Goal: Task Accomplishment & Management: Use online tool/utility

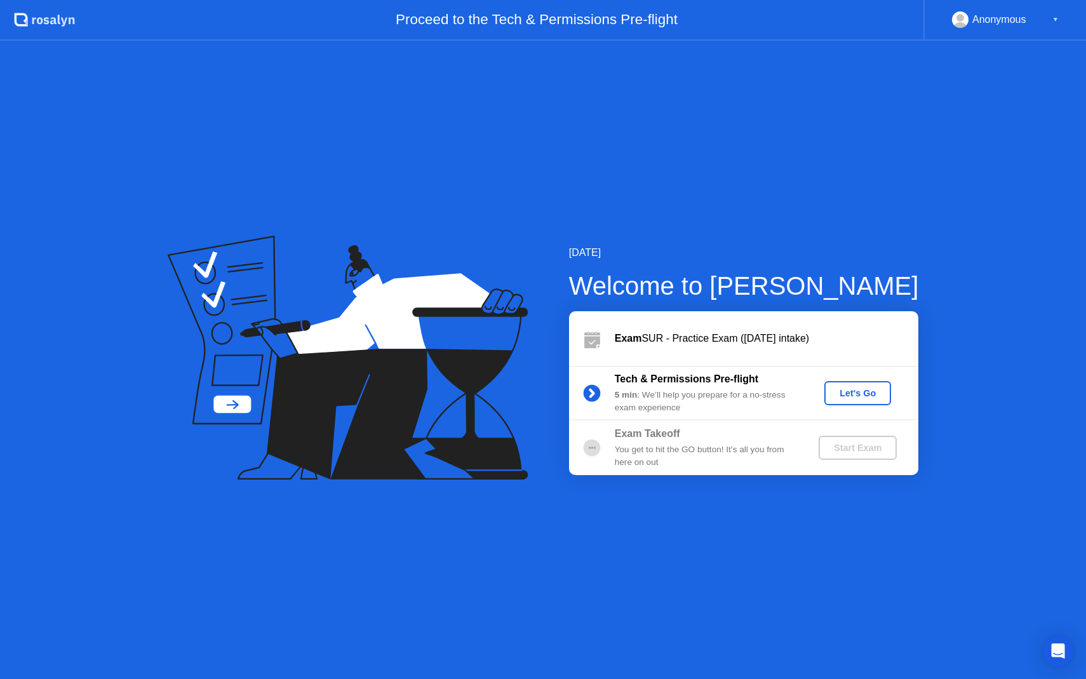
click at [844, 396] on div "Let's Go" at bounding box center [858, 393] width 57 height 10
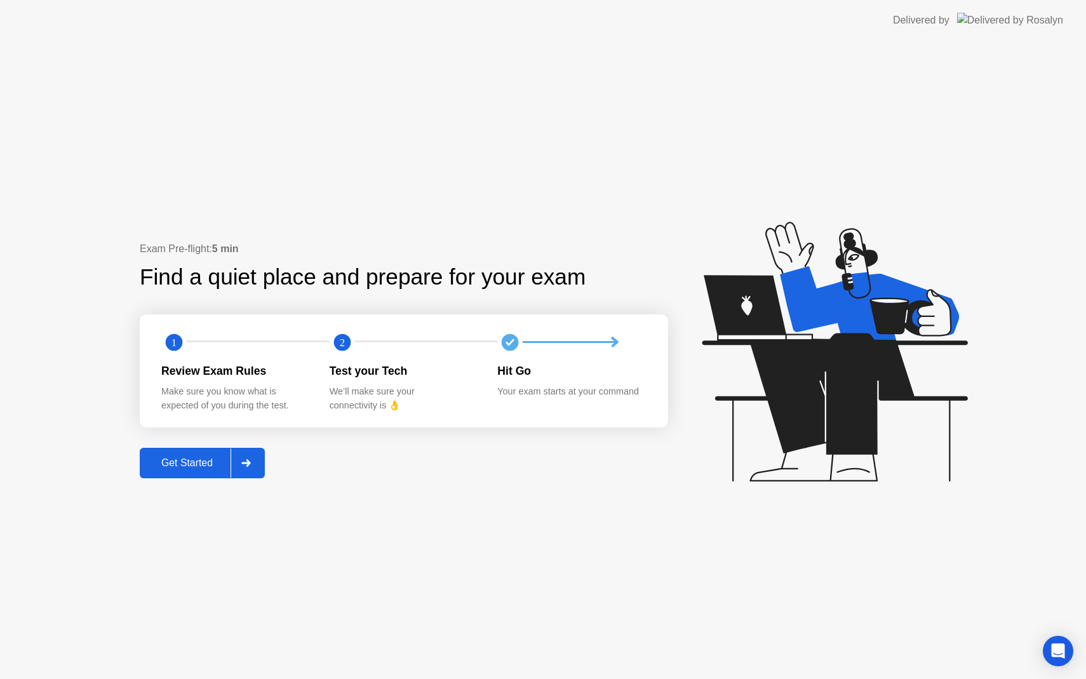
click at [206, 468] on div "Get Started" at bounding box center [187, 462] width 87 height 11
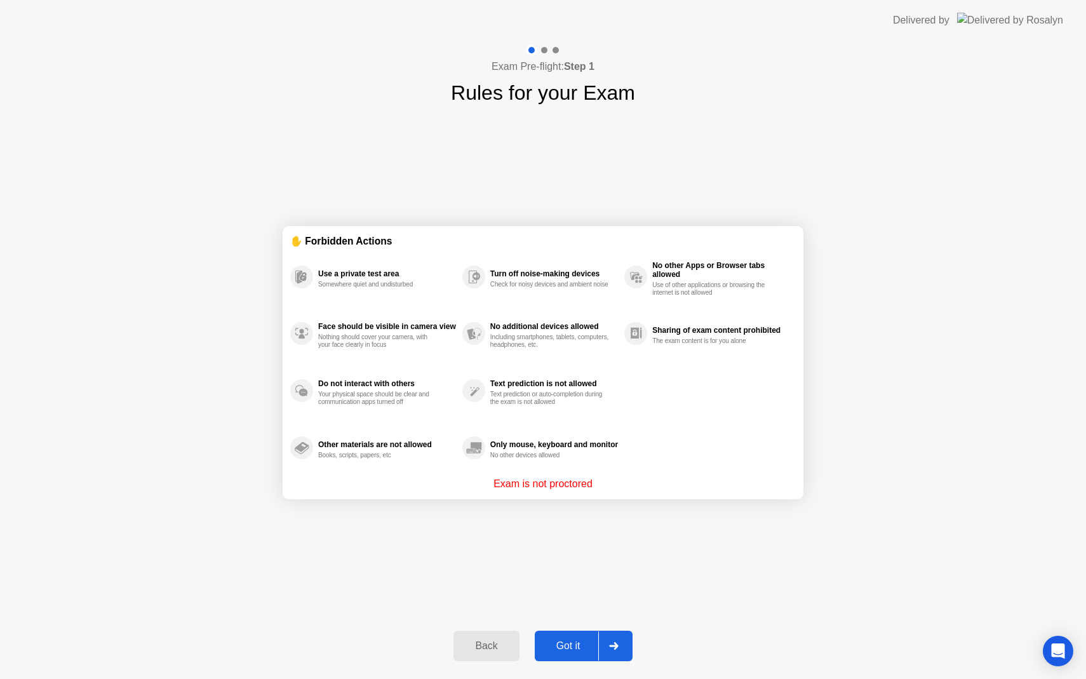
click at [616, 650] on div at bounding box center [613, 645] width 30 height 29
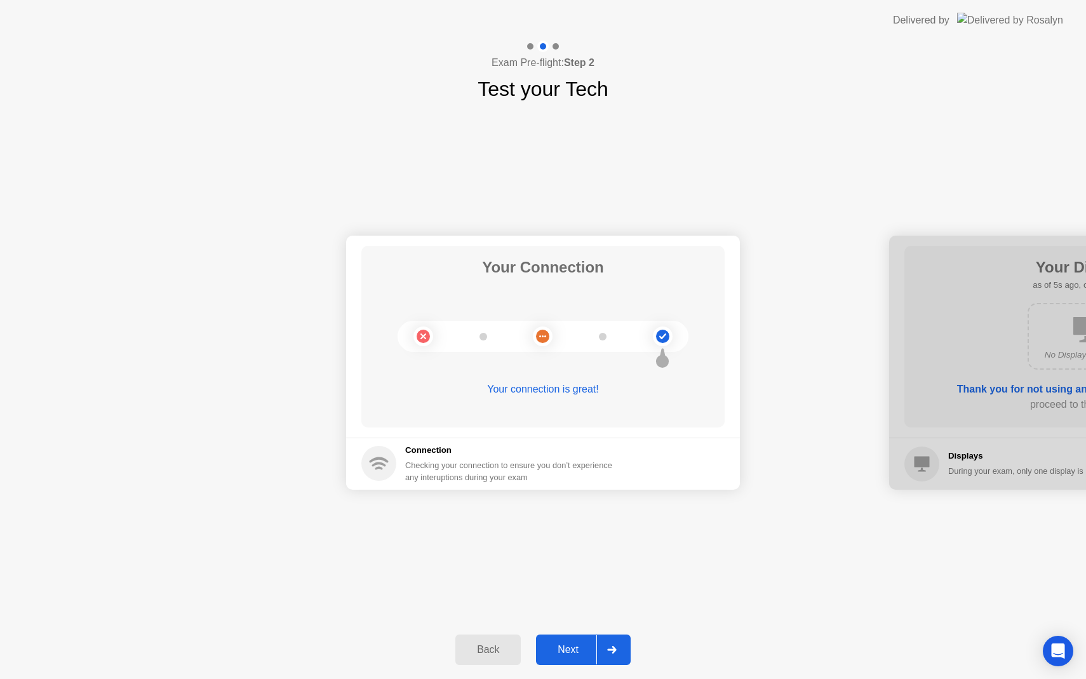
click at [616, 650] on icon at bounding box center [611, 650] width 9 height 8
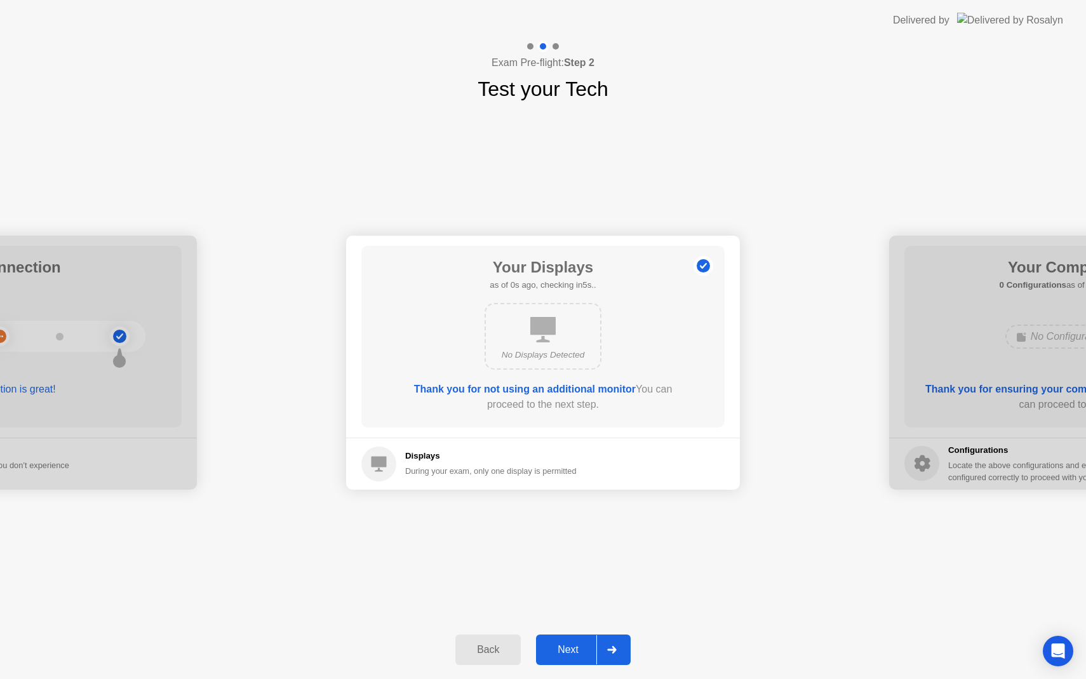
click at [616, 650] on icon at bounding box center [611, 650] width 9 height 8
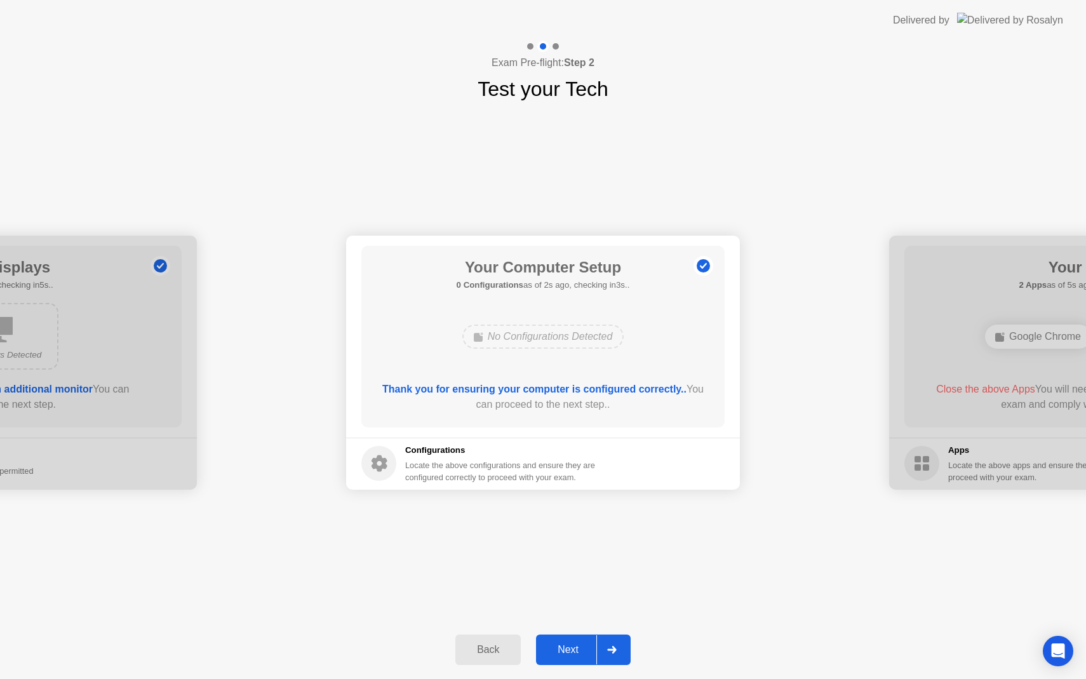
click at [616, 650] on icon at bounding box center [611, 650] width 9 height 8
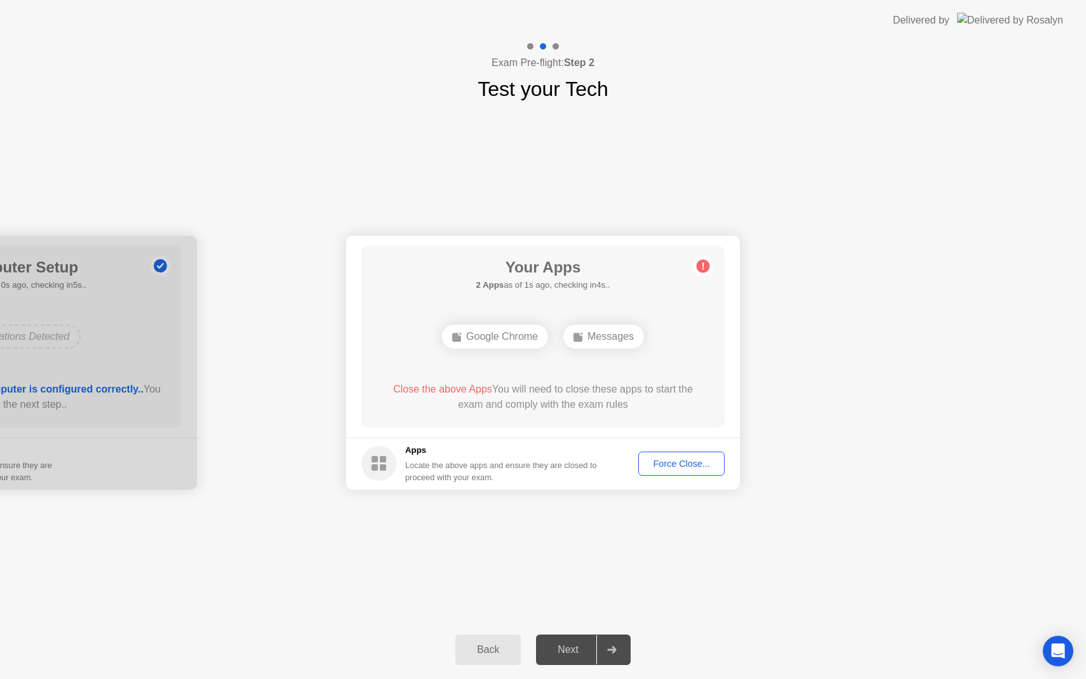
click at [684, 466] on div "Force Close..." at bounding box center [682, 464] width 78 height 10
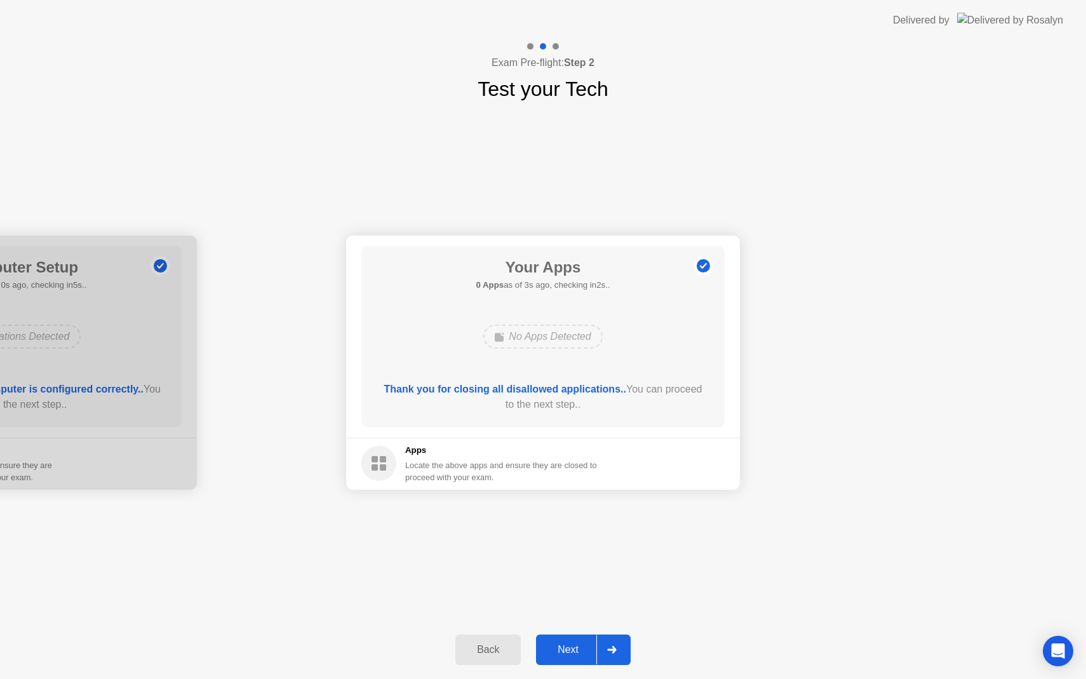
click at [615, 652] on icon at bounding box center [611, 650] width 9 height 8
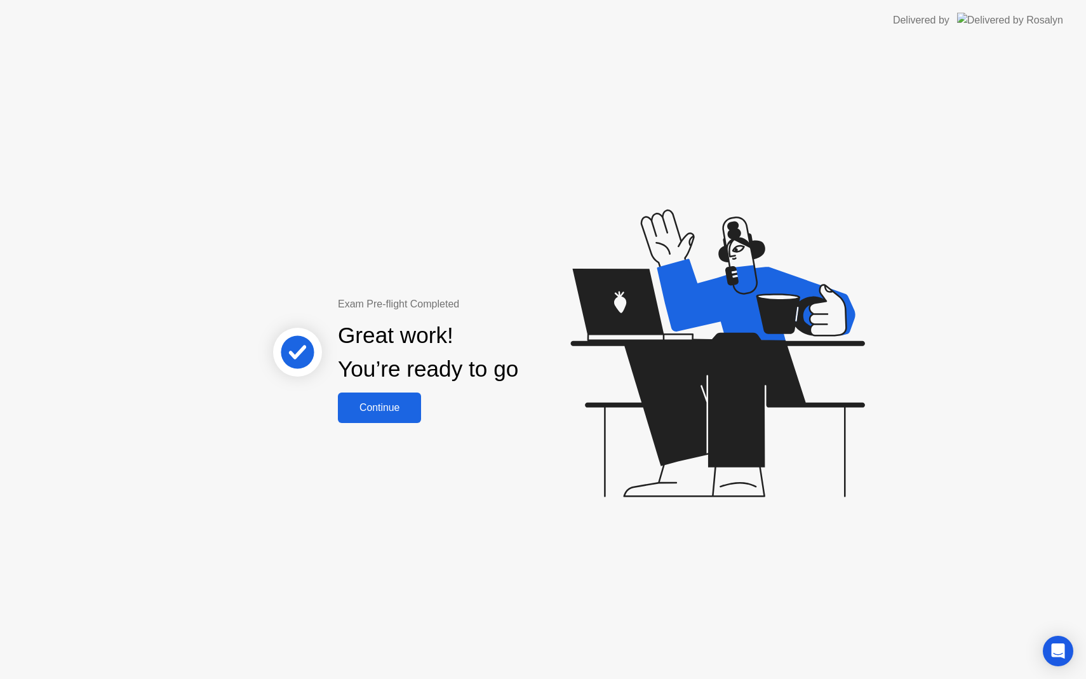
click at [403, 413] on div "Continue" at bounding box center [380, 407] width 76 height 11
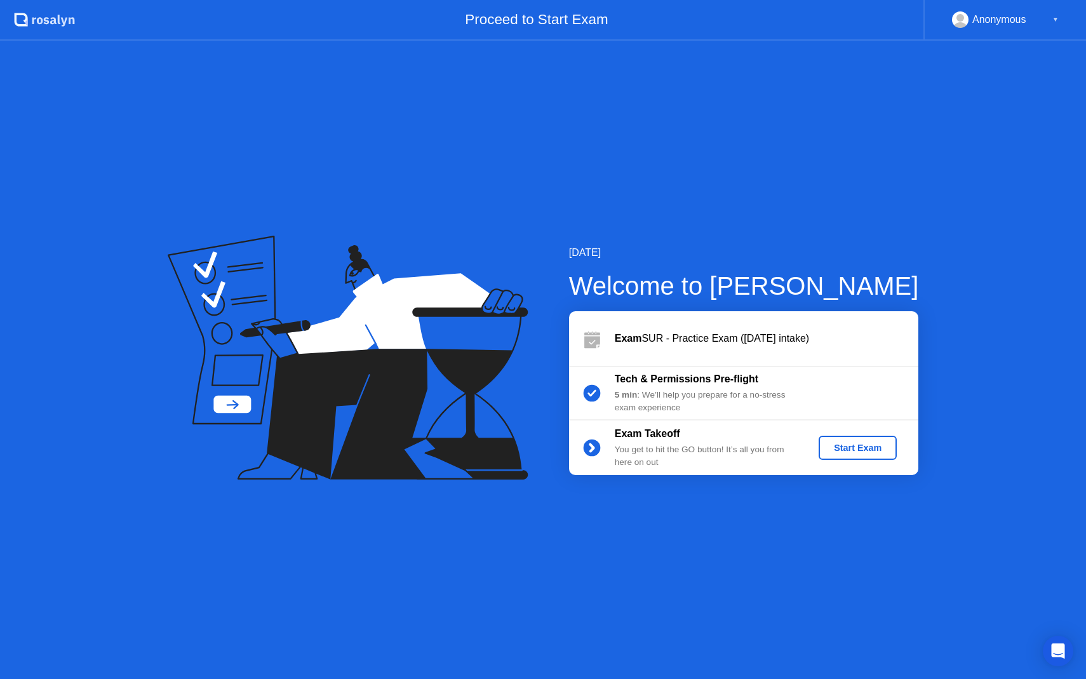
click at [869, 452] on div "Start Exam" at bounding box center [858, 448] width 68 height 10
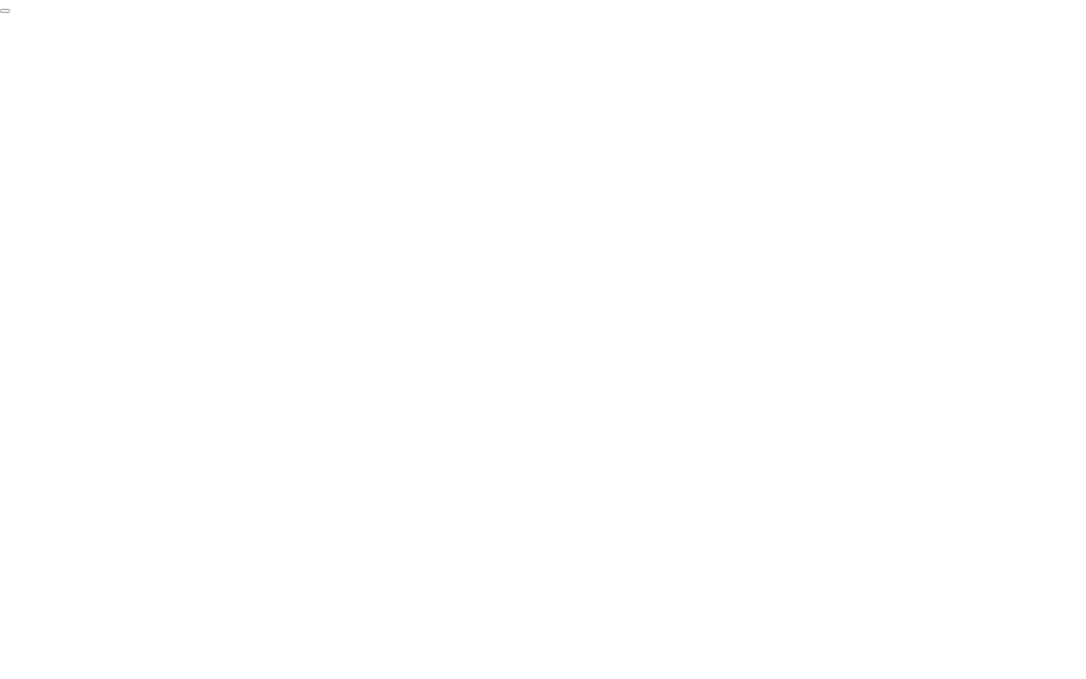
click div "End Proctoring Session"
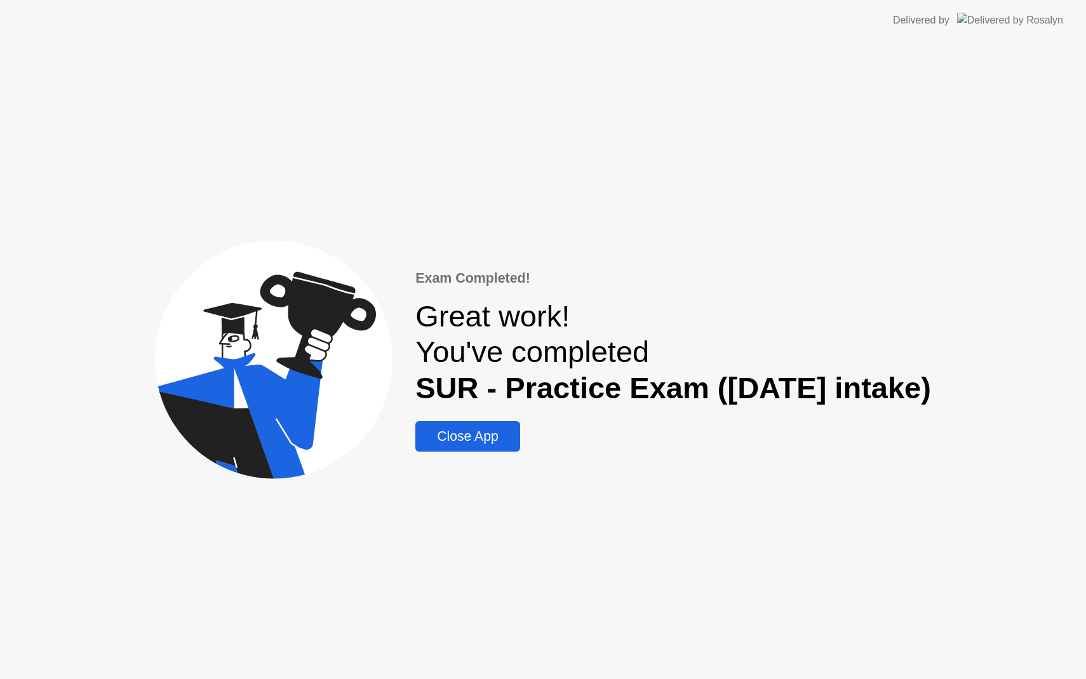
click at [453, 443] on div "Close App" at bounding box center [467, 436] width 97 height 15
